Goal: Find contact information: Find contact information

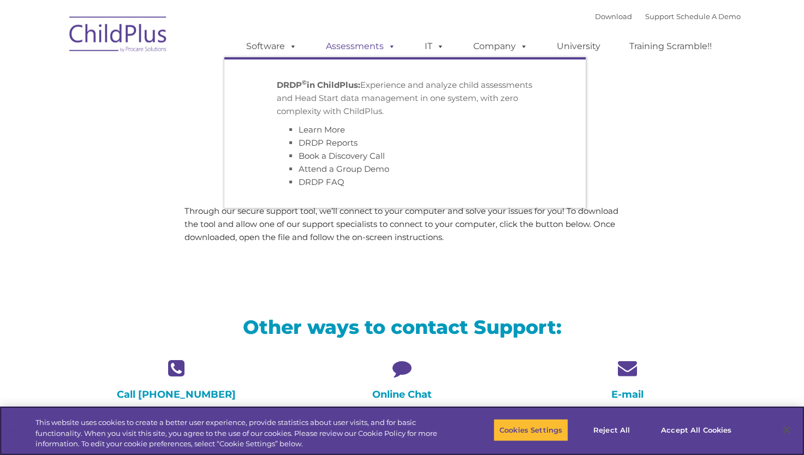
type input ""
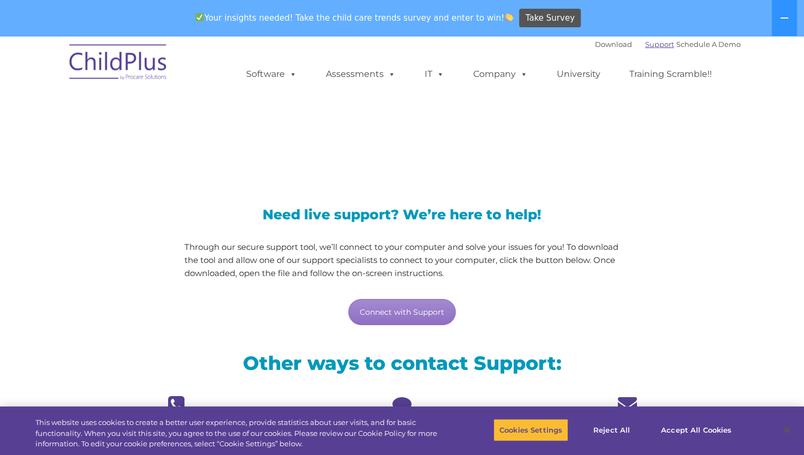
click at [645, 46] on link "Support" at bounding box center [659, 44] width 29 height 9
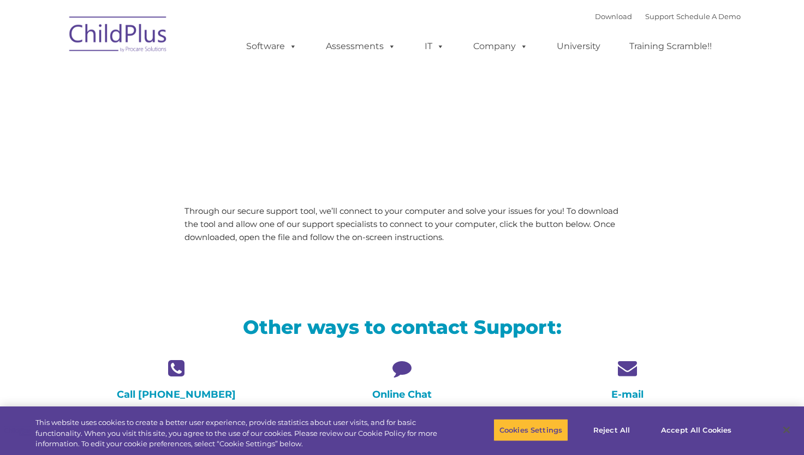
type input ""
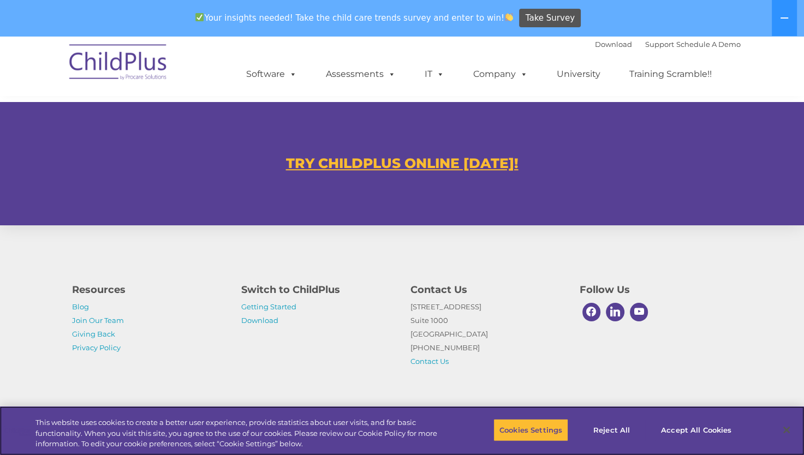
scroll to position [655, 0]
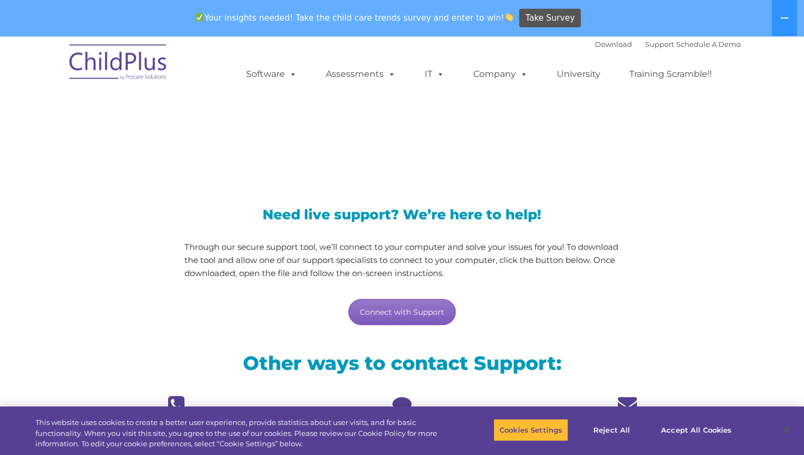
click at [405, 310] on link "Connect with Support" at bounding box center [401, 312] width 107 height 26
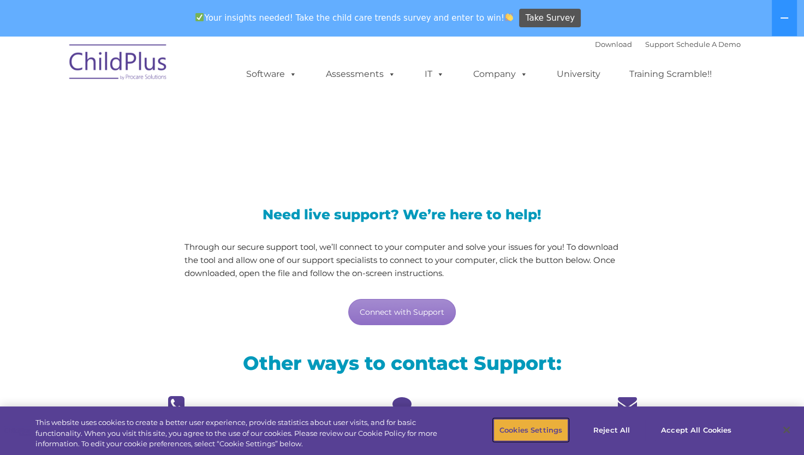
click at [526, 431] on button "Cookies Settings" at bounding box center [530, 430] width 75 height 23
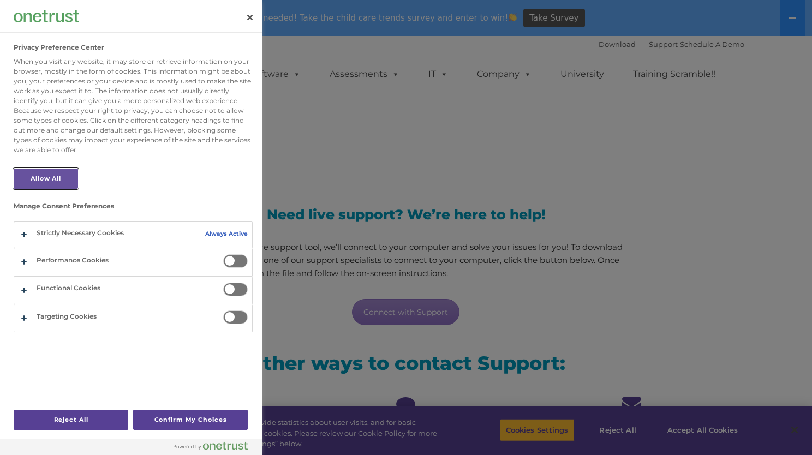
click at [37, 179] on button "Allow All" at bounding box center [46, 179] width 64 height 20
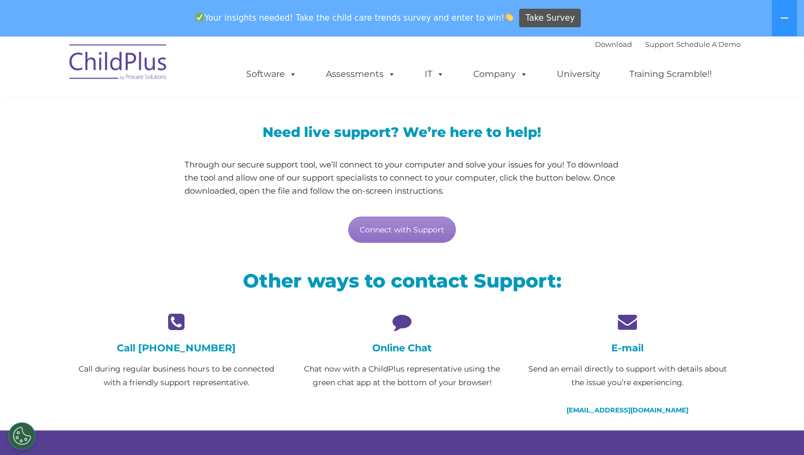
scroll to position [84, 0]
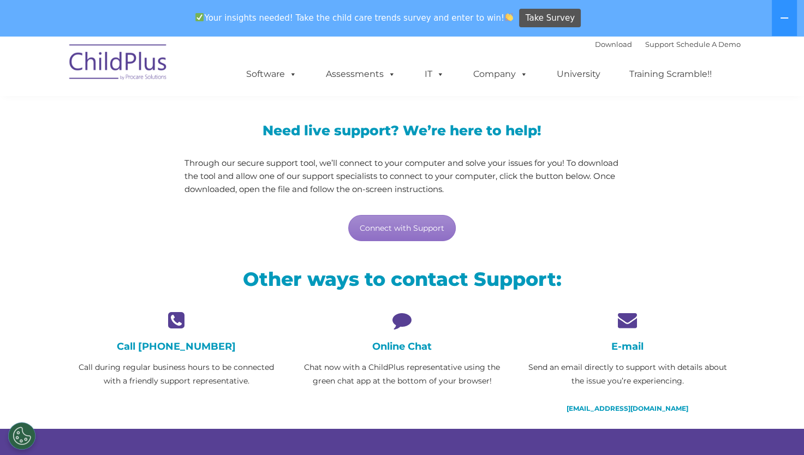
click at [628, 320] on icon at bounding box center [627, 319] width 209 height 19
click at [624, 314] on icon at bounding box center [627, 319] width 209 height 19
click at [624, 346] on h4 "E-mail" at bounding box center [627, 346] width 209 height 12
click at [605, 408] on link "[EMAIL_ADDRESS][DOMAIN_NAME]" at bounding box center [627, 408] width 122 height 8
click at [388, 224] on link "Connect with Support" at bounding box center [401, 228] width 107 height 26
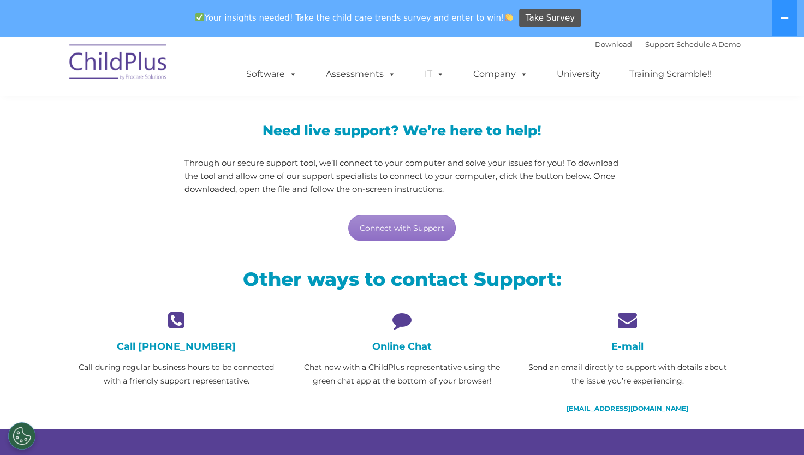
click at [779, 216] on section "LiveSupport with SplashTop Need live support? We’re here to help! Through our s…" at bounding box center [402, 243] width 804 height 583
click at [402, 230] on link "Connect with Support" at bounding box center [401, 228] width 107 height 26
drag, startPoint x: 782, startPoint y: 80, endPoint x: 778, endPoint y: 85, distance: 6.7
click at [782, 80] on nav "Download Support | Schedule A Demo  MENU MENU Software ChildPlus: The original…" at bounding box center [402, 66] width 804 height 60
click at [785, 16] on icon at bounding box center [784, 18] width 9 height 9
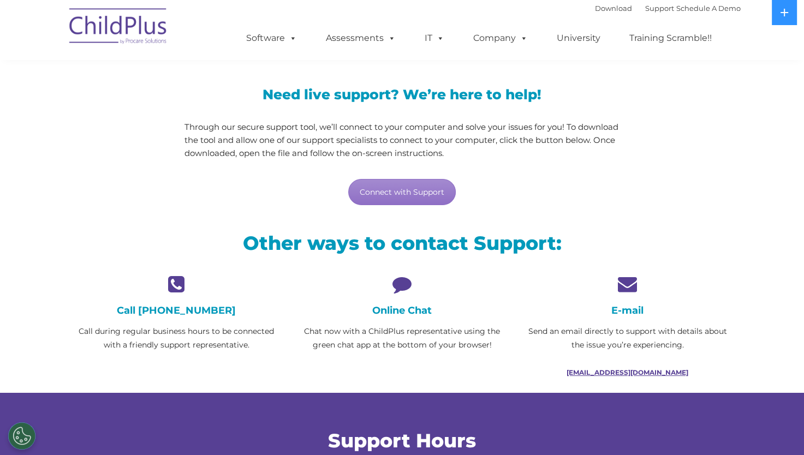
click at [629, 372] on link "[EMAIL_ADDRESS][DOMAIN_NAME]" at bounding box center [627, 372] width 122 height 8
click at [638, 368] on link "[EMAIL_ADDRESS][DOMAIN_NAME]" at bounding box center [627, 372] width 122 height 8
click at [403, 191] on link "Connect with Support" at bounding box center [401, 192] width 107 height 26
drag, startPoint x: 722, startPoint y: 206, endPoint x: 723, endPoint y: 200, distance: 6.6
click at [722, 206] on div "Need live support? We’re here to help! Through our secure support tool, we’ll c…" at bounding box center [402, 136] width 677 height 162
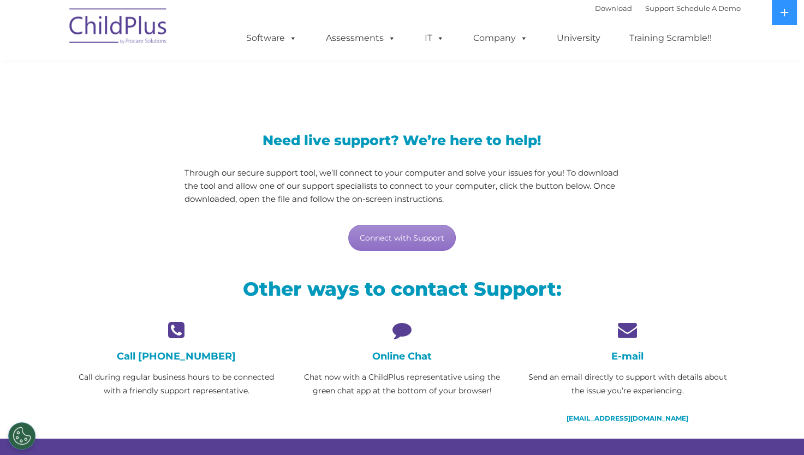
scroll to position [0, 0]
